Goal: Find specific page/section: Find specific page/section

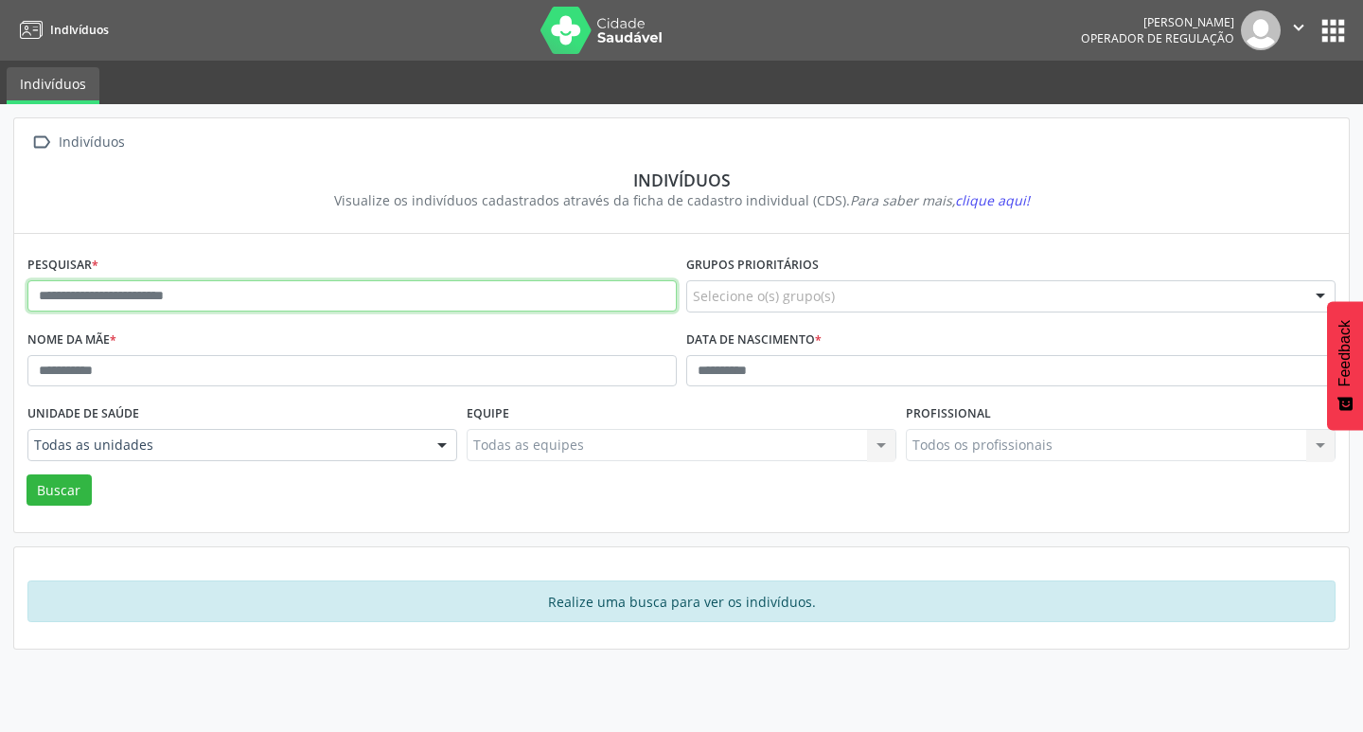
click at [132, 293] on input "text" at bounding box center [351, 296] width 649 height 32
type input "*"
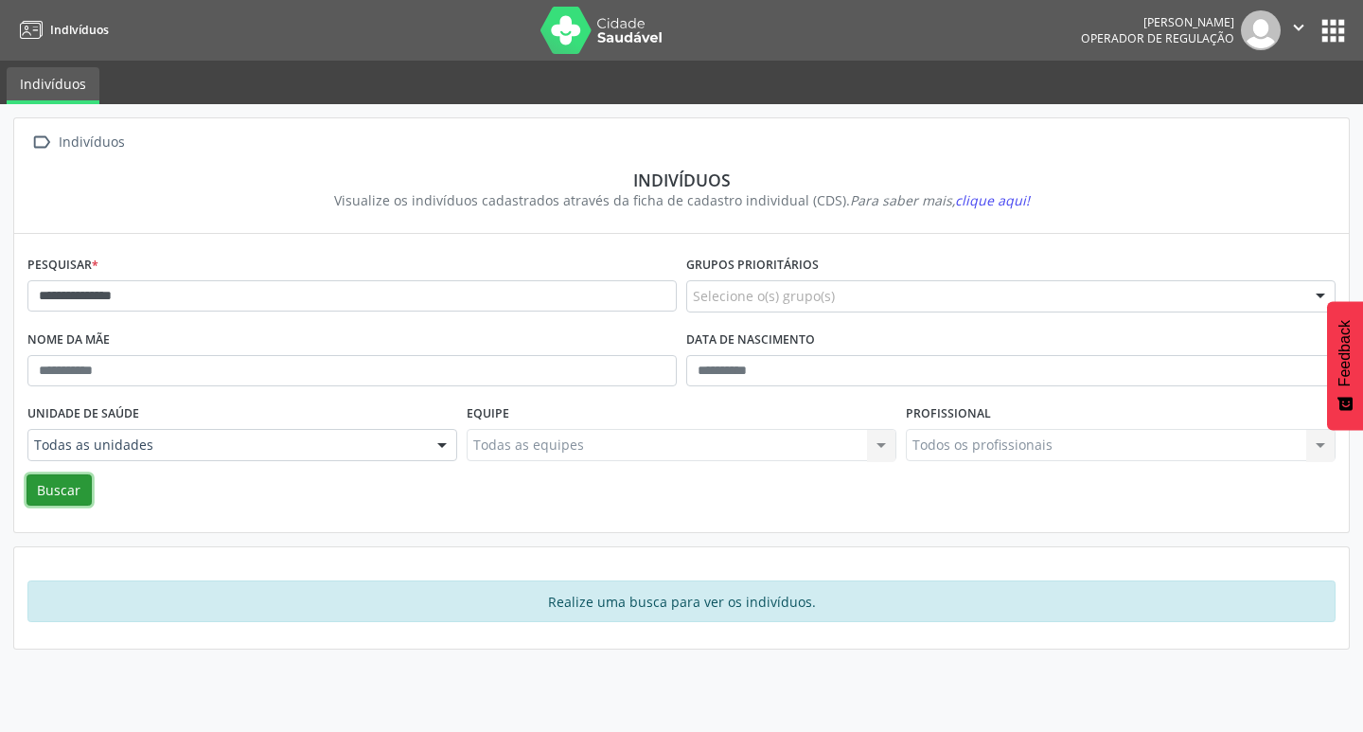
click at [78, 494] on button "Buscar" at bounding box center [58, 490] width 65 height 32
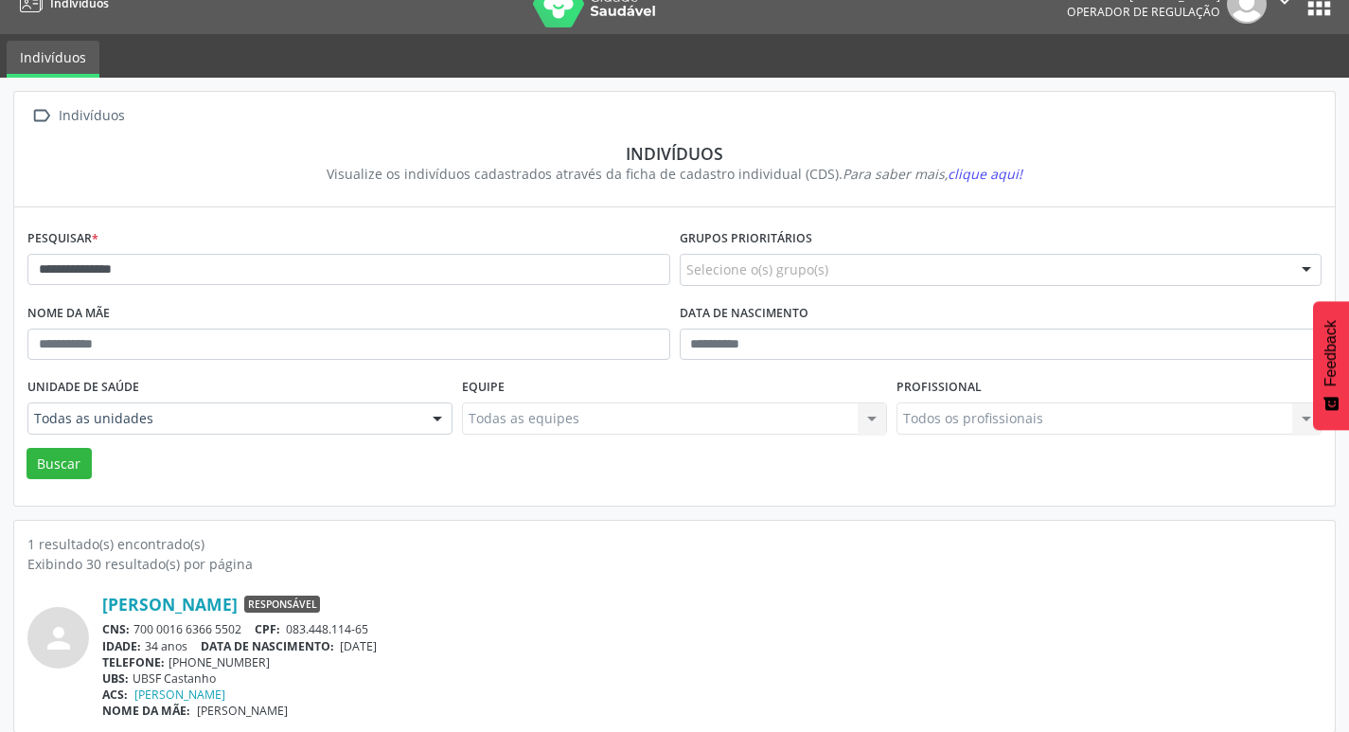
scroll to position [41, 0]
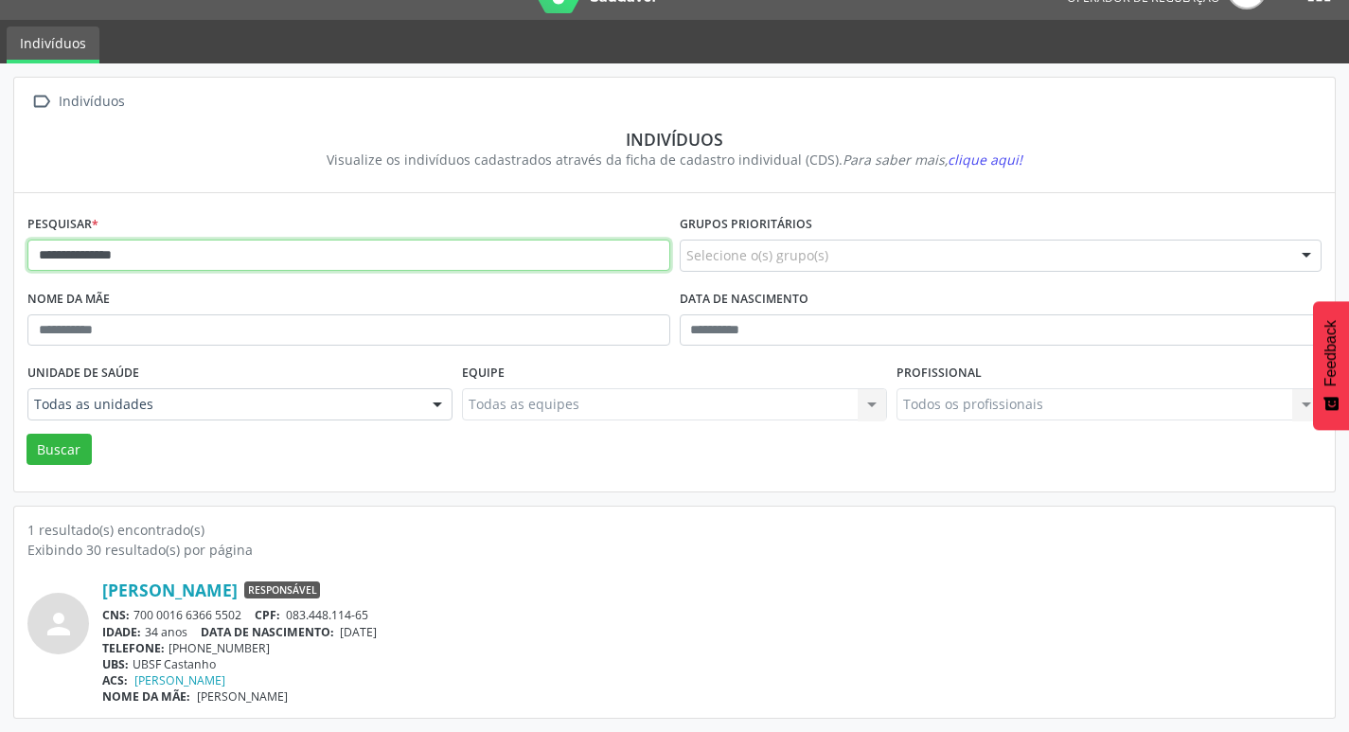
click at [168, 254] on input "**********" at bounding box center [348, 255] width 643 height 32
type input "*"
click at [70, 447] on button "Buscar" at bounding box center [58, 449] width 65 height 32
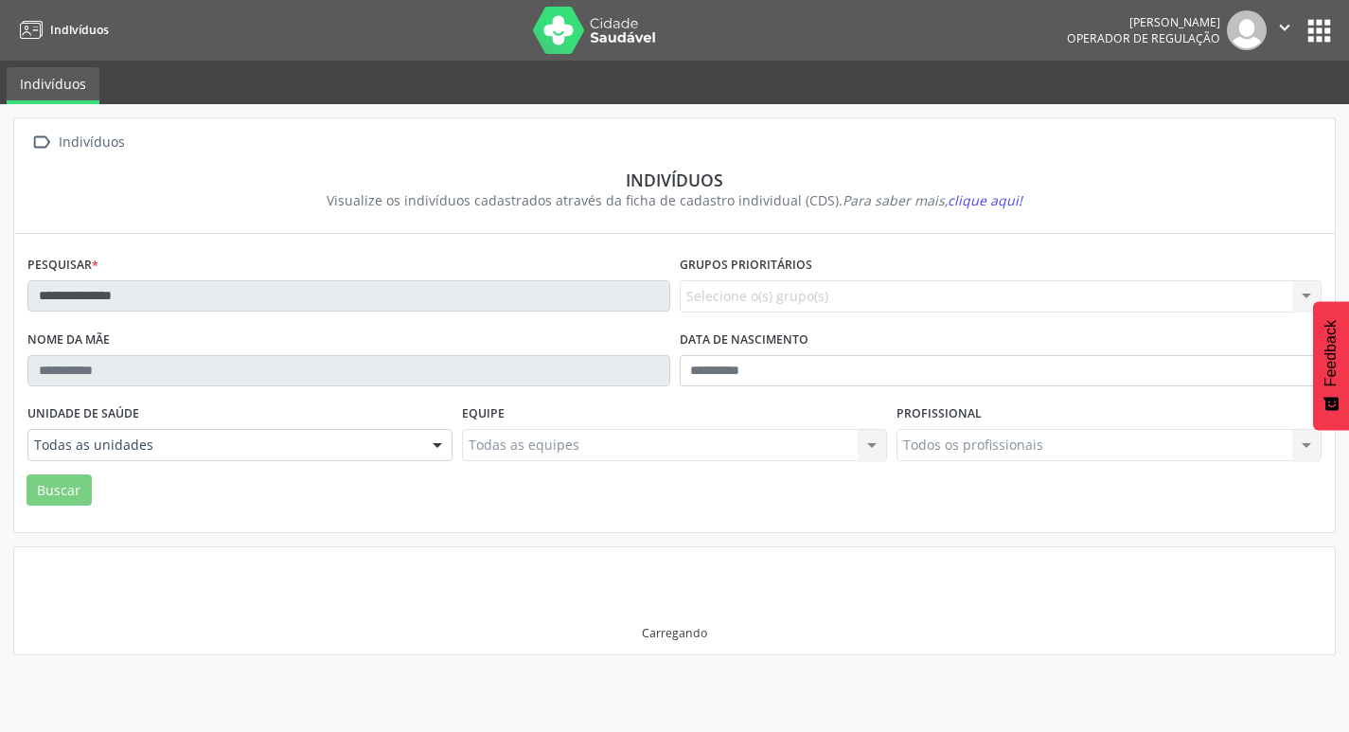
scroll to position [0, 0]
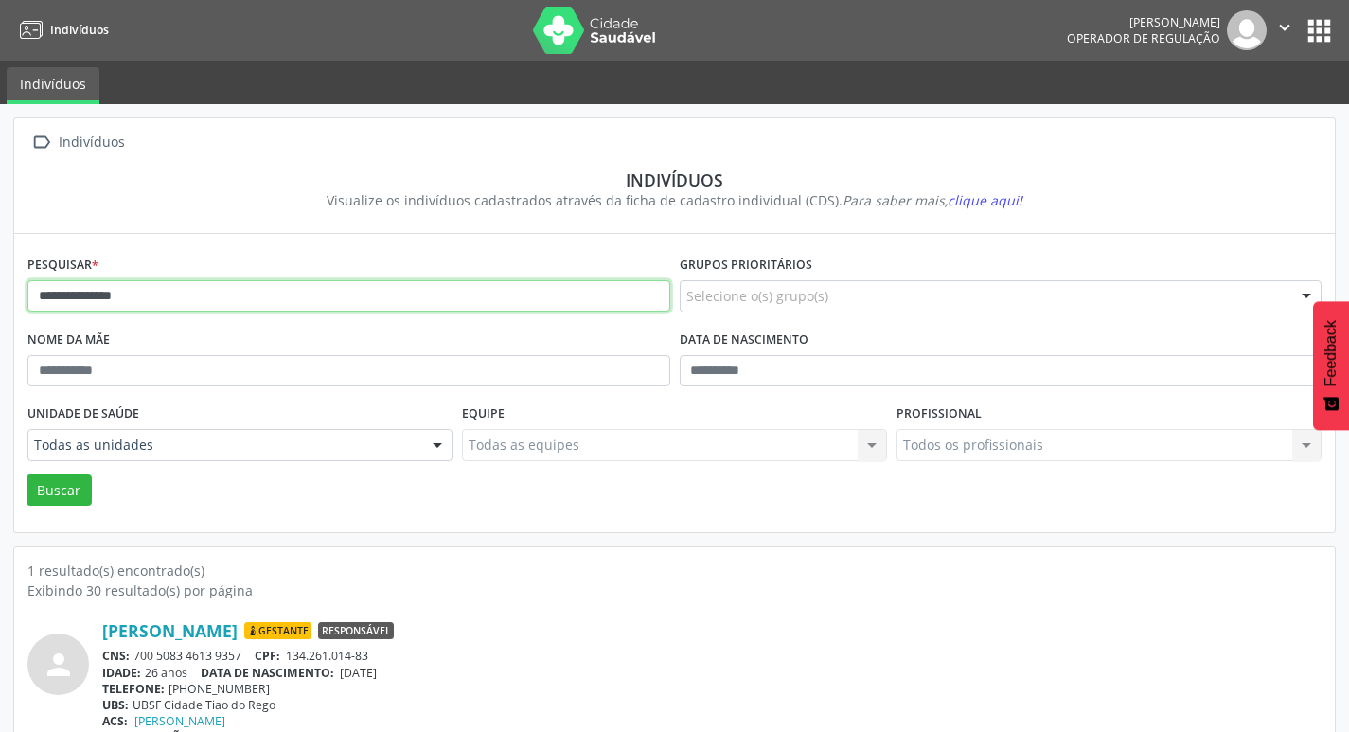
click at [174, 295] on input "**********" at bounding box center [348, 296] width 643 height 32
type input "*"
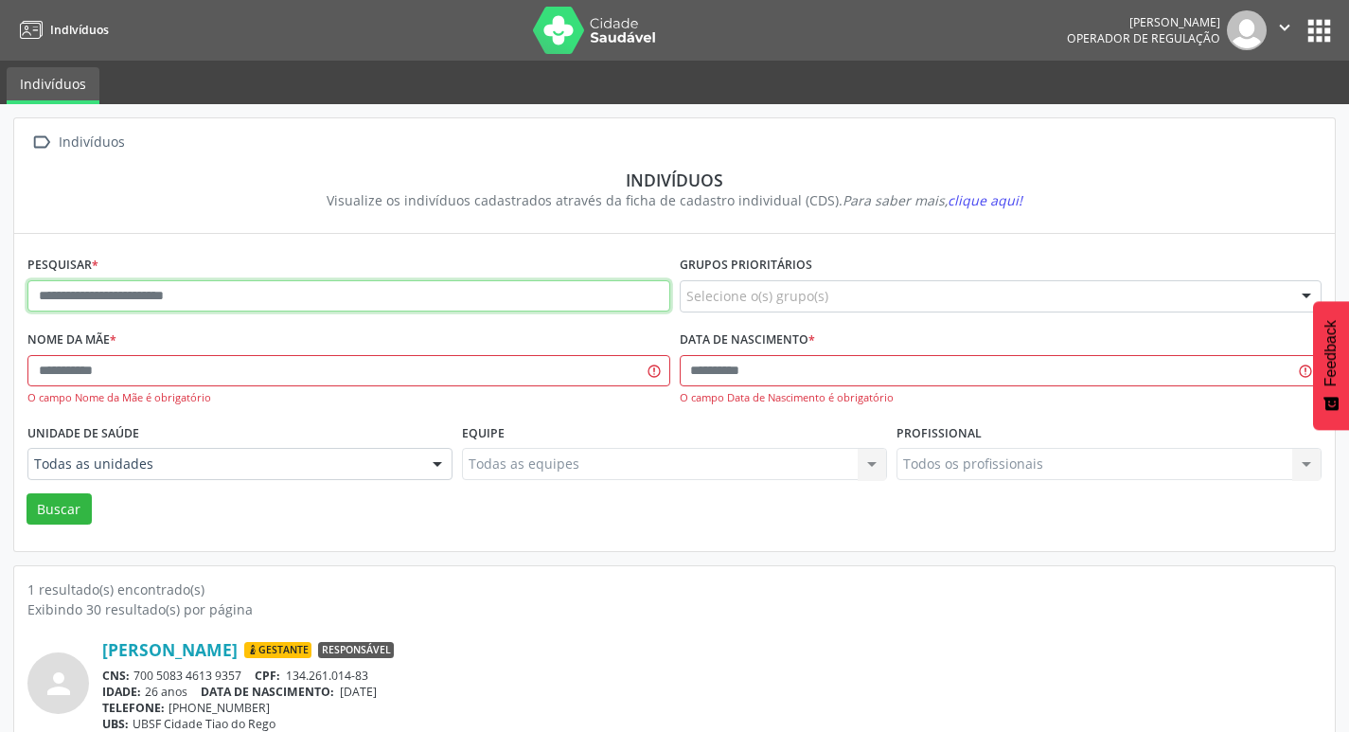
drag, startPoint x: 193, startPoint y: 297, endPoint x: 214, endPoint y: 289, distance: 22.5
click at [193, 297] on input "text" at bounding box center [348, 296] width 643 height 32
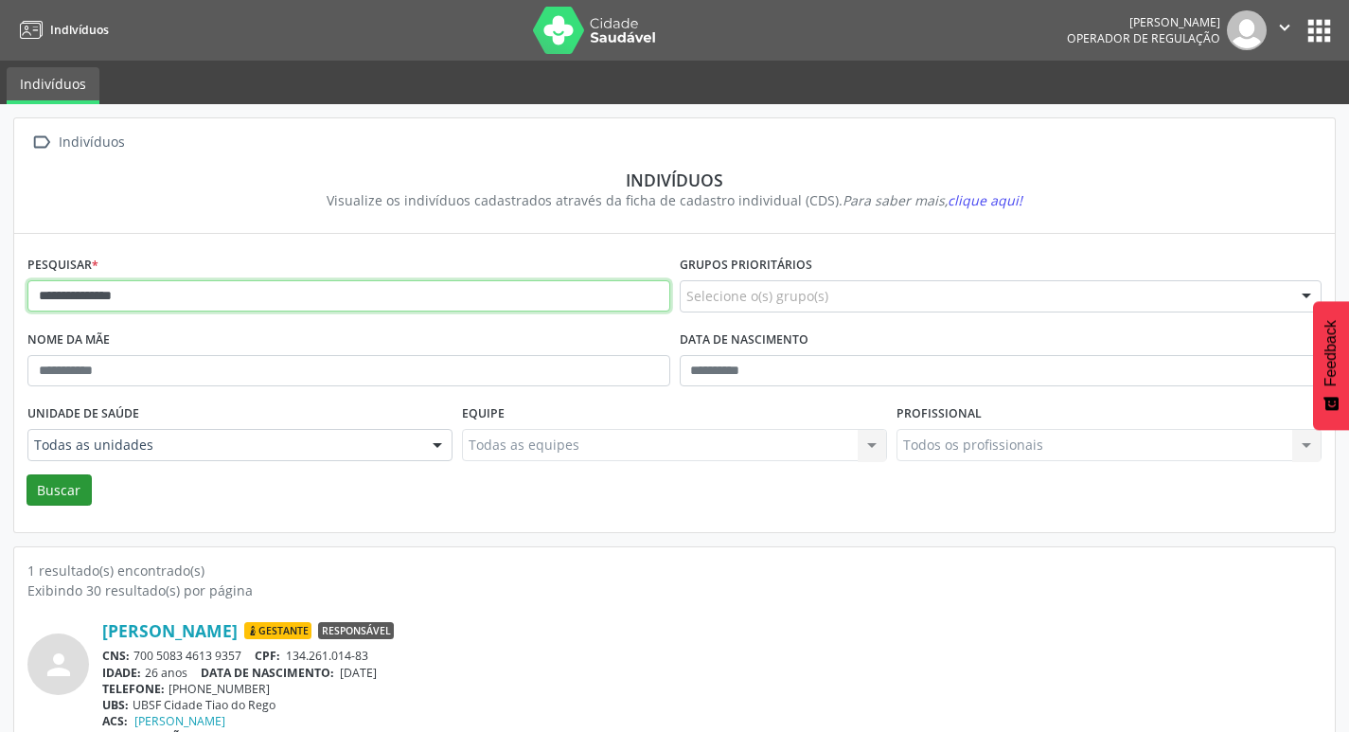
type input "**********"
click at [68, 484] on button "Buscar" at bounding box center [58, 490] width 65 height 32
click at [1324, 33] on button "apps" at bounding box center [1318, 30] width 33 height 33
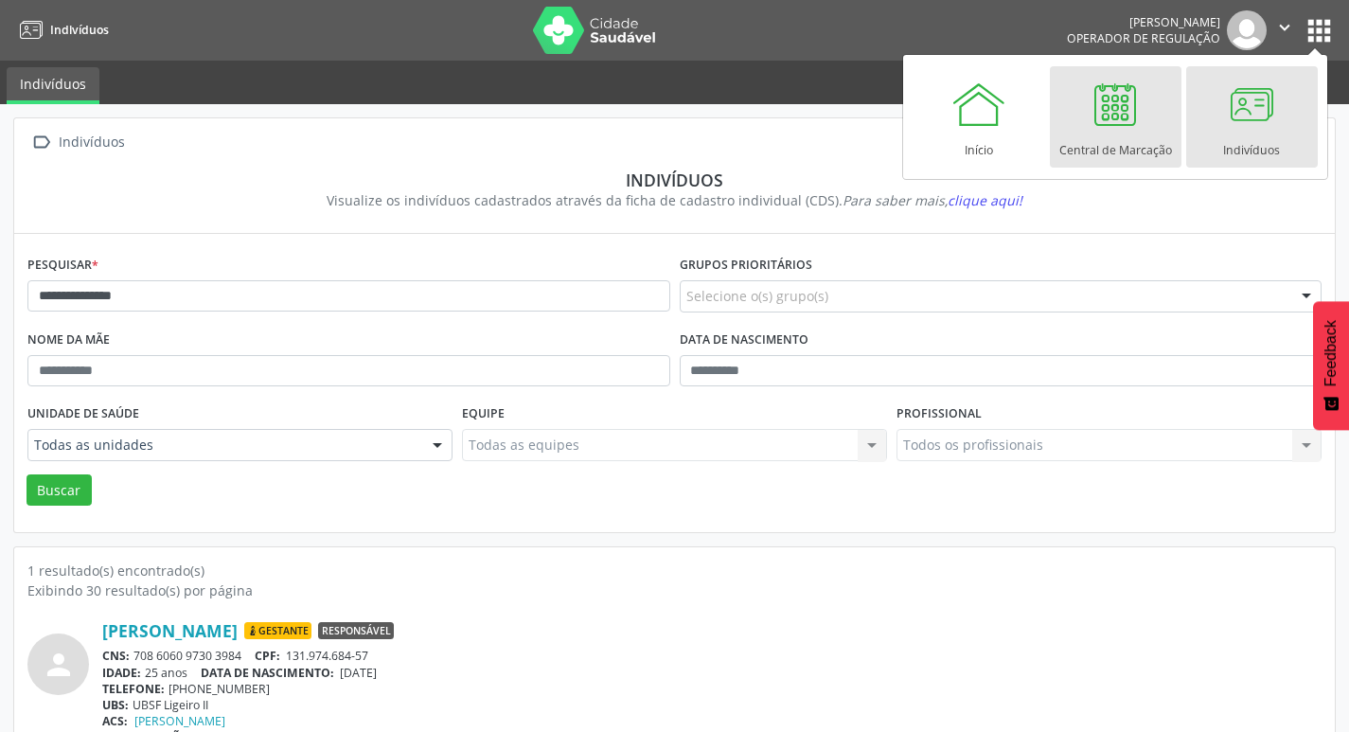
click at [1125, 150] on div "Central de Marcação" at bounding box center [1115, 145] width 113 height 26
